Goal: Information Seeking & Learning: Learn about a topic

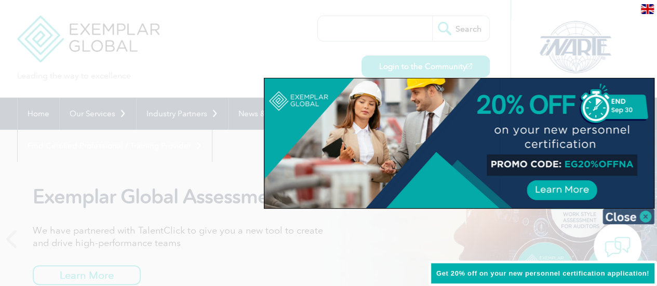
click at [643, 211] on img at bounding box center [629, 217] width 52 height 16
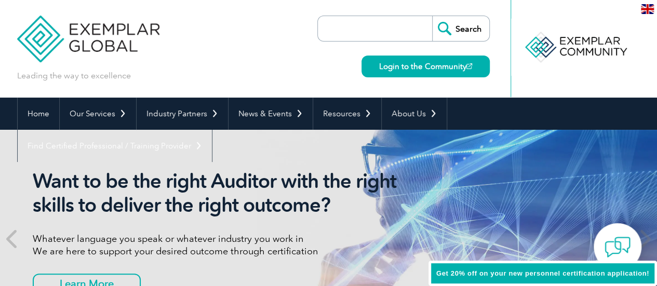
click at [367, 32] on input "search" at bounding box center [377, 28] width 109 height 25
type input "compliance"
click at [432, 16] on input "Search" at bounding box center [460, 28] width 57 height 25
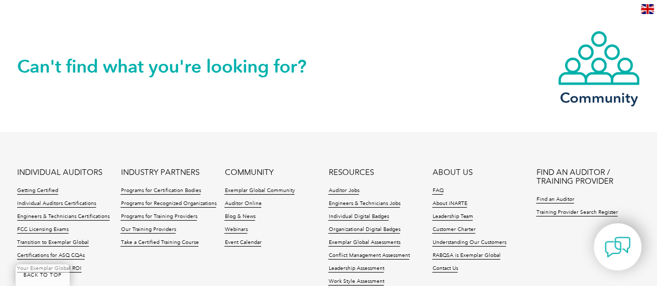
scroll to position [5937, 0]
